Goal: Complete application form

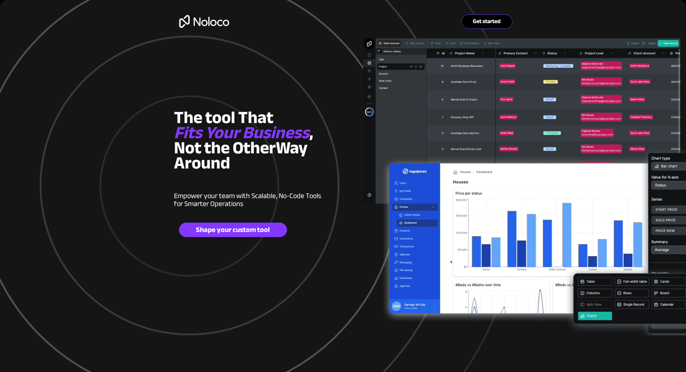
click at [483, 22] on span "Get started" at bounding box center [487, 21] width 50 height 7
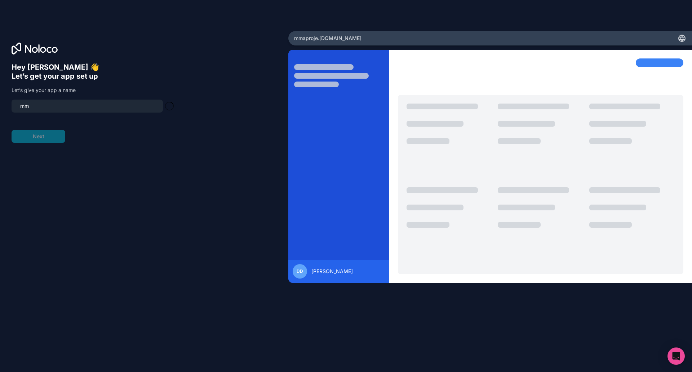
type input "m"
type input "staff-tracking2"
click at [41, 51] on icon at bounding box center [43, 50] width 6 height 6
click at [40, 48] on icon at bounding box center [35, 49] width 46 height 12
click at [684, 39] on icon at bounding box center [681, 38] width 9 height 9
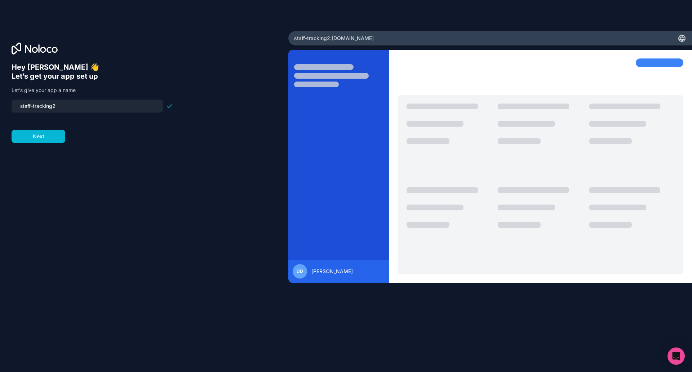
click at [346, 40] on span "staff-tracking2 .[DOMAIN_NAME]" at bounding box center [334, 38] width 80 height 7
click at [336, 35] on span "staff-tracking2 .[DOMAIN_NAME]" at bounding box center [334, 38] width 80 height 7
click at [48, 136] on button "Next" at bounding box center [39, 136] width 54 height 13
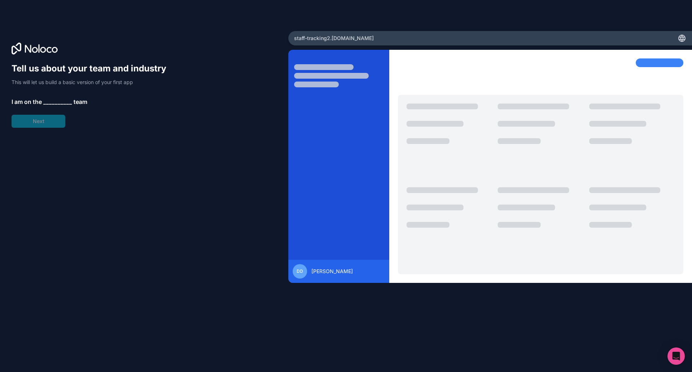
click at [69, 99] on span "__________" at bounding box center [57, 101] width 29 height 9
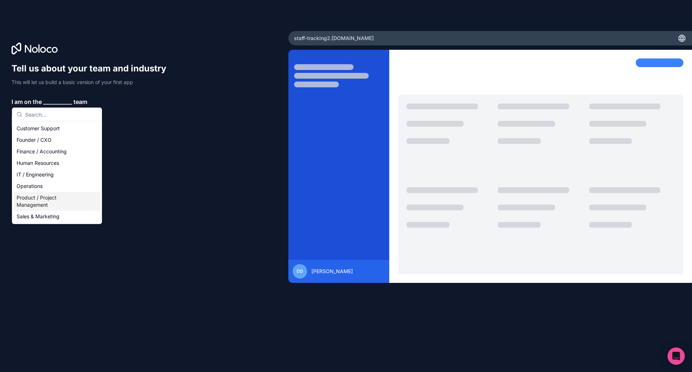
click at [36, 203] on div "Product / Project Management" at bounding box center [57, 201] width 86 height 19
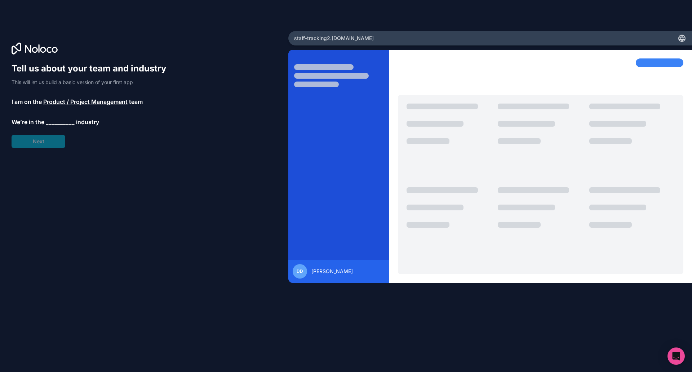
click at [50, 146] on div "Tell us about your team and industry This will let us build a basic version of …" at bounding box center [92, 105] width 161 height 85
click at [58, 121] on span "__________" at bounding box center [60, 121] width 29 height 9
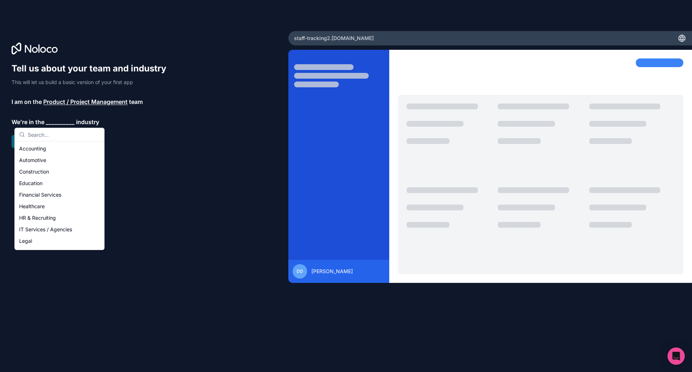
scroll to position [148, 0]
click at [42, 241] on div "Others" at bounding box center [59, 242] width 86 height 12
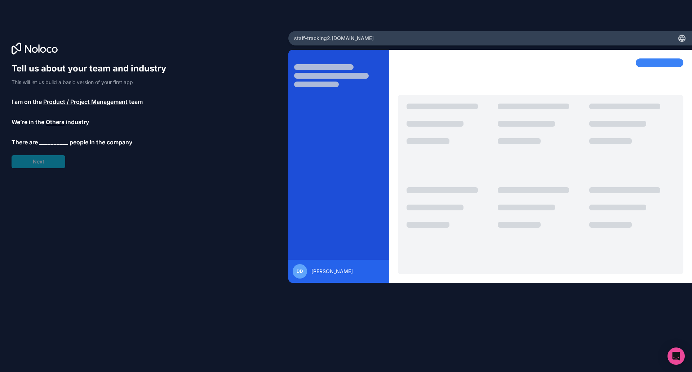
click at [44, 161] on div "Tell us about your team and industry This will let us build a basic version of …" at bounding box center [92, 115] width 161 height 105
click at [49, 143] on span "__________" at bounding box center [53, 142] width 29 height 9
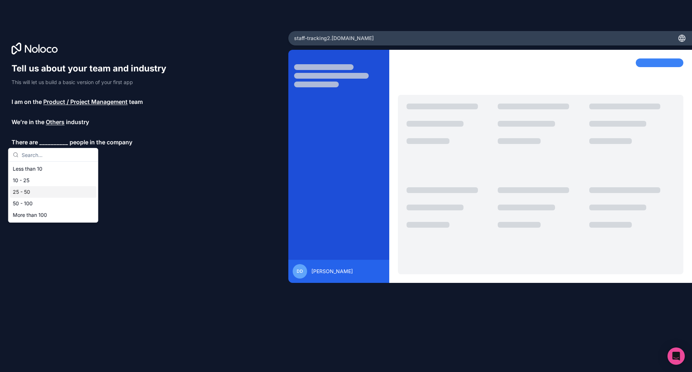
click at [49, 191] on div "25 - 50" at bounding box center [53, 192] width 86 height 12
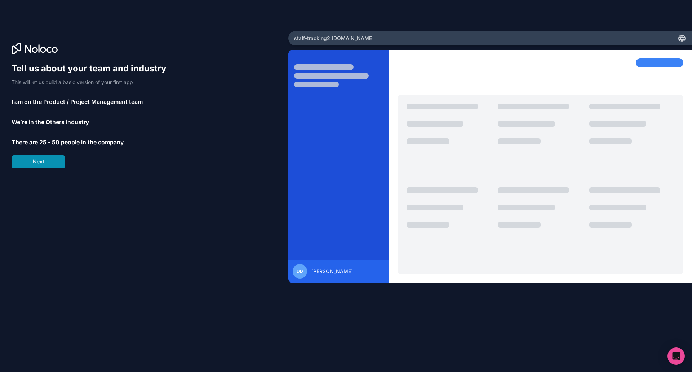
click at [46, 164] on button "Next" at bounding box center [39, 161] width 54 height 13
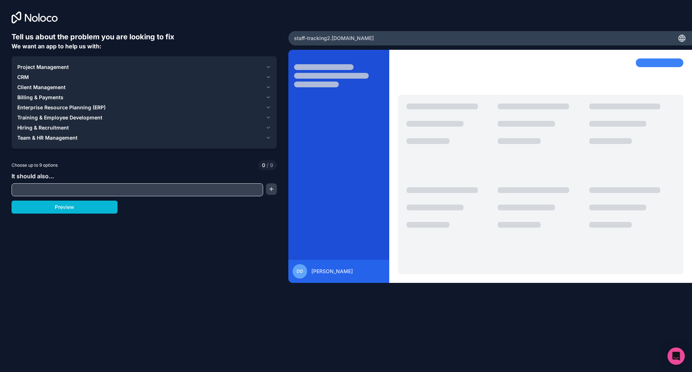
click at [51, 67] on span "Project Management" at bounding box center [43, 66] width 52 height 7
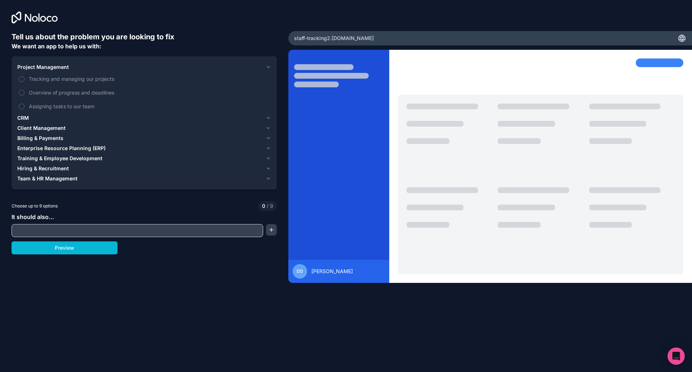
click at [51, 67] on span "Project Management" at bounding box center [43, 66] width 52 height 7
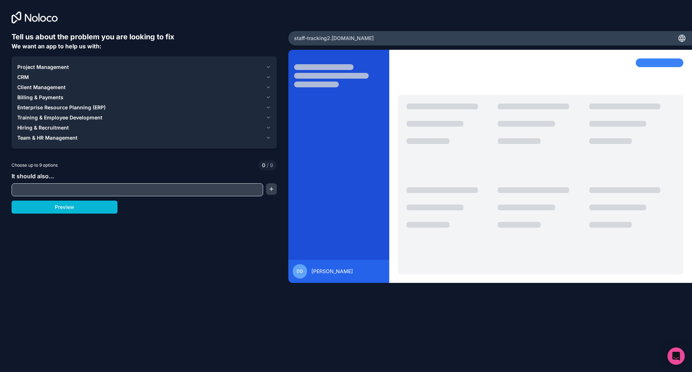
click at [109, 189] on input "text" at bounding box center [137, 190] width 248 height 10
click at [239, 35] on h6 "Tell us about the problem you are looking to fix" at bounding box center [144, 37] width 265 height 10
